Goal: Transaction & Acquisition: Purchase product/service

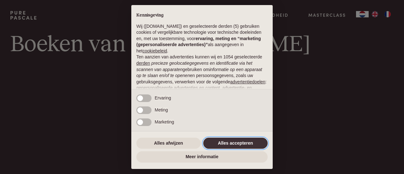
click at [223, 141] on button "Alles accepteren" at bounding box center [235, 143] width 64 height 11
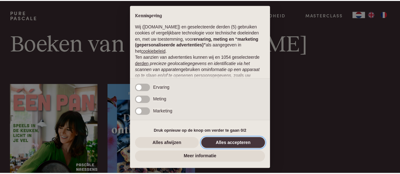
scroll to position [80, 0]
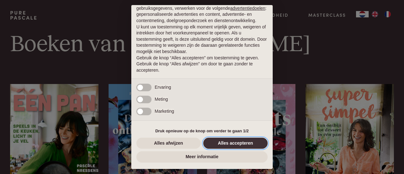
click at [231, 143] on button "Alles accepteren" at bounding box center [235, 143] width 64 height 11
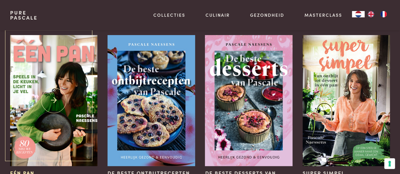
scroll to position [63, 0]
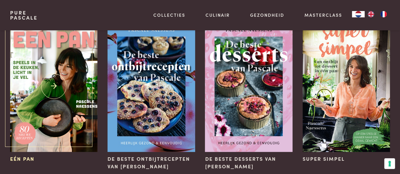
click at [70, 95] on img at bounding box center [53, 86] width 87 height 131
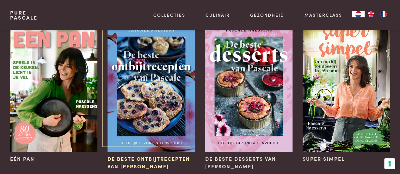
click at [152, 91] on img at bounding box center [150, 86] width 87 height 131
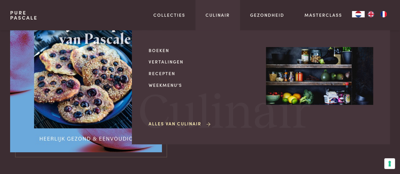
scroll to position [63, 0]
